Goal: Task Accomplishment & Management: Complete application form

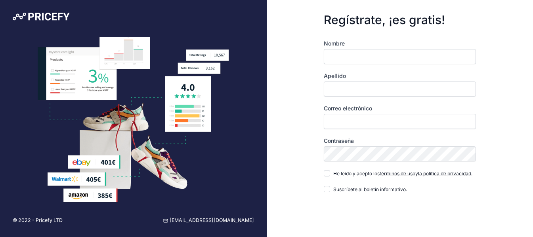
click at [340, 59] on input "Nombre" at bounding box center [400, 56] width 152 height 15
type input "Bella"
click at [345, 91] on input "Apellido" at bounding box center [400, 89] width 152 height 15
type input "[PERSON_NAME]"
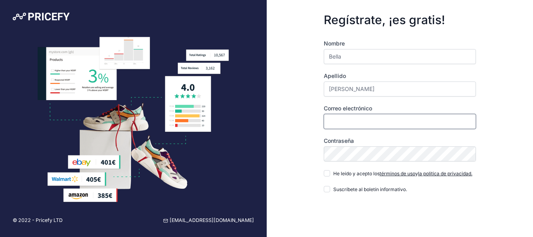
click at [338, 121] on input "Correo electrónico" at bounding box center [400, 121] width 152 height 15
type input "[EMAIL_ADDRESS][DOMAIN_NAME]"
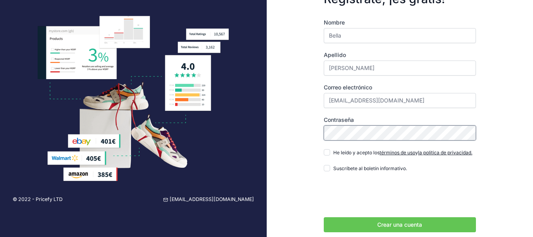
scroll to position [40, 0]
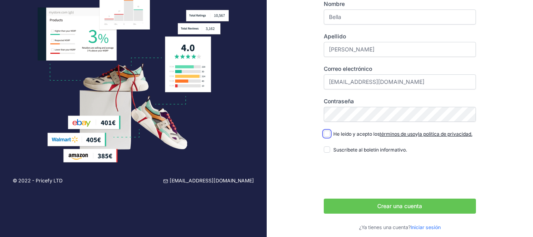
click at [326, 136] on input "He leído y acepto los términos de uso y la política de privacidad." at bounding box center [327, 134] width 6 height 6
checkbox input "true"
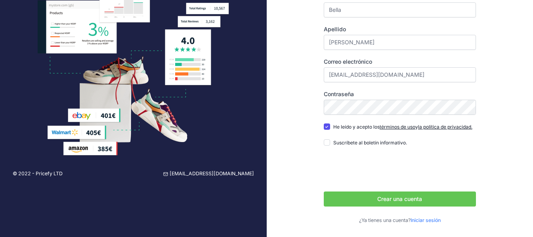
scroll to position [55, 0]
click at [397, 200] on font "Crear una cuenta" at bounding box center [399, 199] width 45 height 7
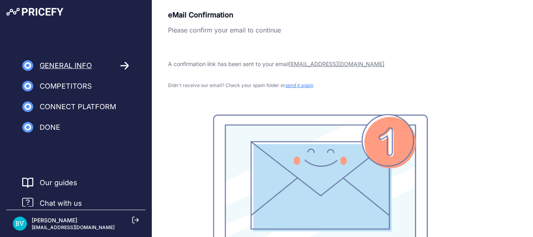
drag, startPoint x: 424, startPoint y: 46, endPoint x: 269, endPoint y: 13, distance: 158.5
click at [269, 13] on p "eMail Confirmation" at bounding box center [320, 15] width 304 height 11
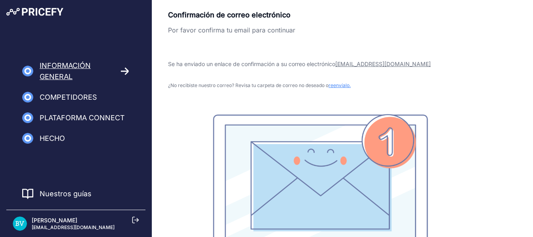
click at [456, 62] on p "Se ha enviado un enlace de confirmación a su correo electrónico bellavilchez12@…" at bounding box center [320, 64] width 304 height 8
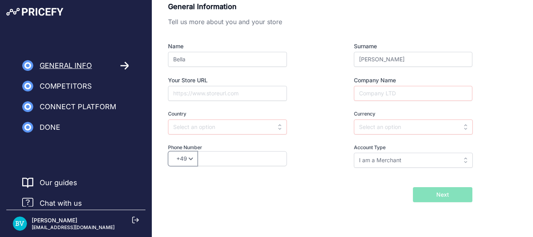
click at [189, 159] on select "+49 +43 +32 +1 +86 +34 +358 +33 +30 +39 +81 +352 +31 +48 +351 +420 +44 +46 +41 …" at bounding box center [183, 158] width 30 height 15
click at [236, 130] on input "text" at bounding box center [227, 127] width 119 height 15
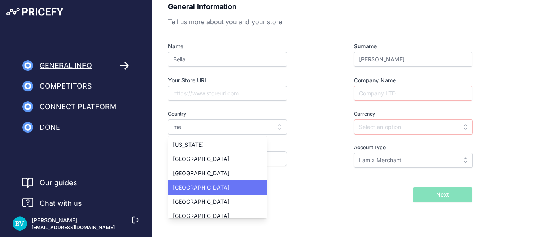
click at [207, 189] on div "Mexico" at bounding box center [217, 188] width 99 height 14
type input "Mexico"
type input "MXN"
select select "52"
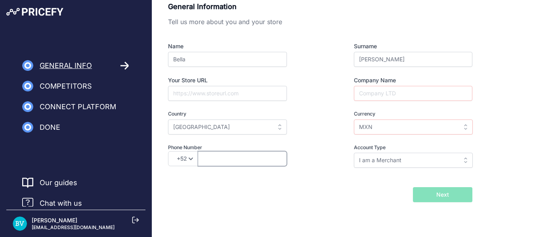
click at [212, 162] on input "text" at bounding box center [242, 158] width 89 height 15
type input "5644867110"
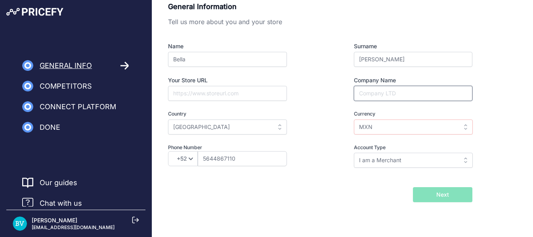
click at [391, 89] on input "Company Name" at bounding box center [413, 93] width 118 height 15
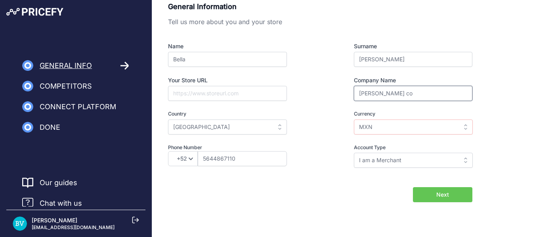
type input "Vilchez co"
click at [237, 95] on input "Your Store URL" at bounding box center [227, 93] width 119 height 15
